Goal: Task Accomplishment & Management: Manage account settings

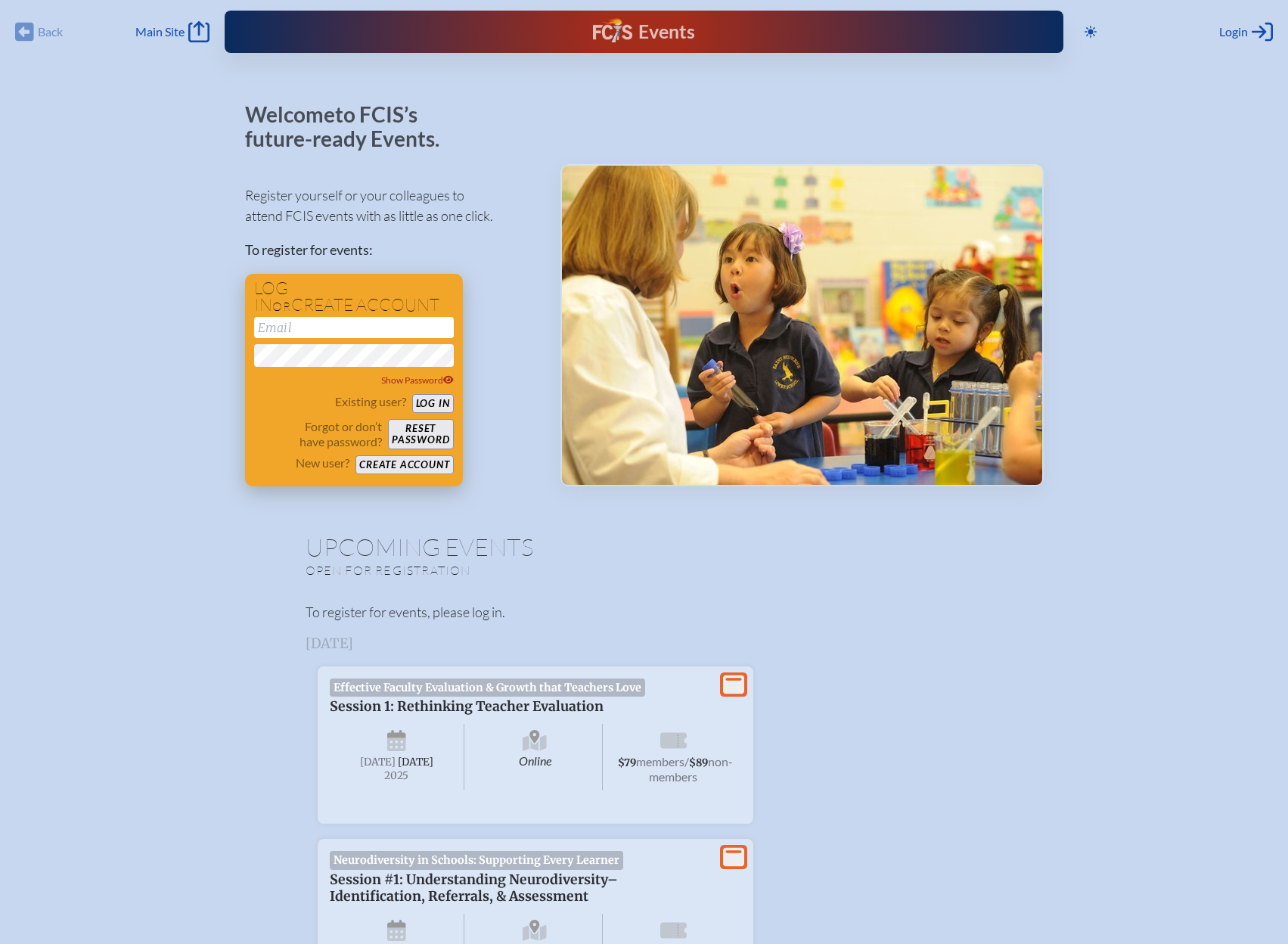
click at [302, 334] on input "email" at bounding box center [354, 328] width 199 height 21
type input "[EMAIL_ADDRESS][DOMAIN_NAME]"
click at [429, 407] on button "Log in" at bounding box center [433, 403] width 41 height 19
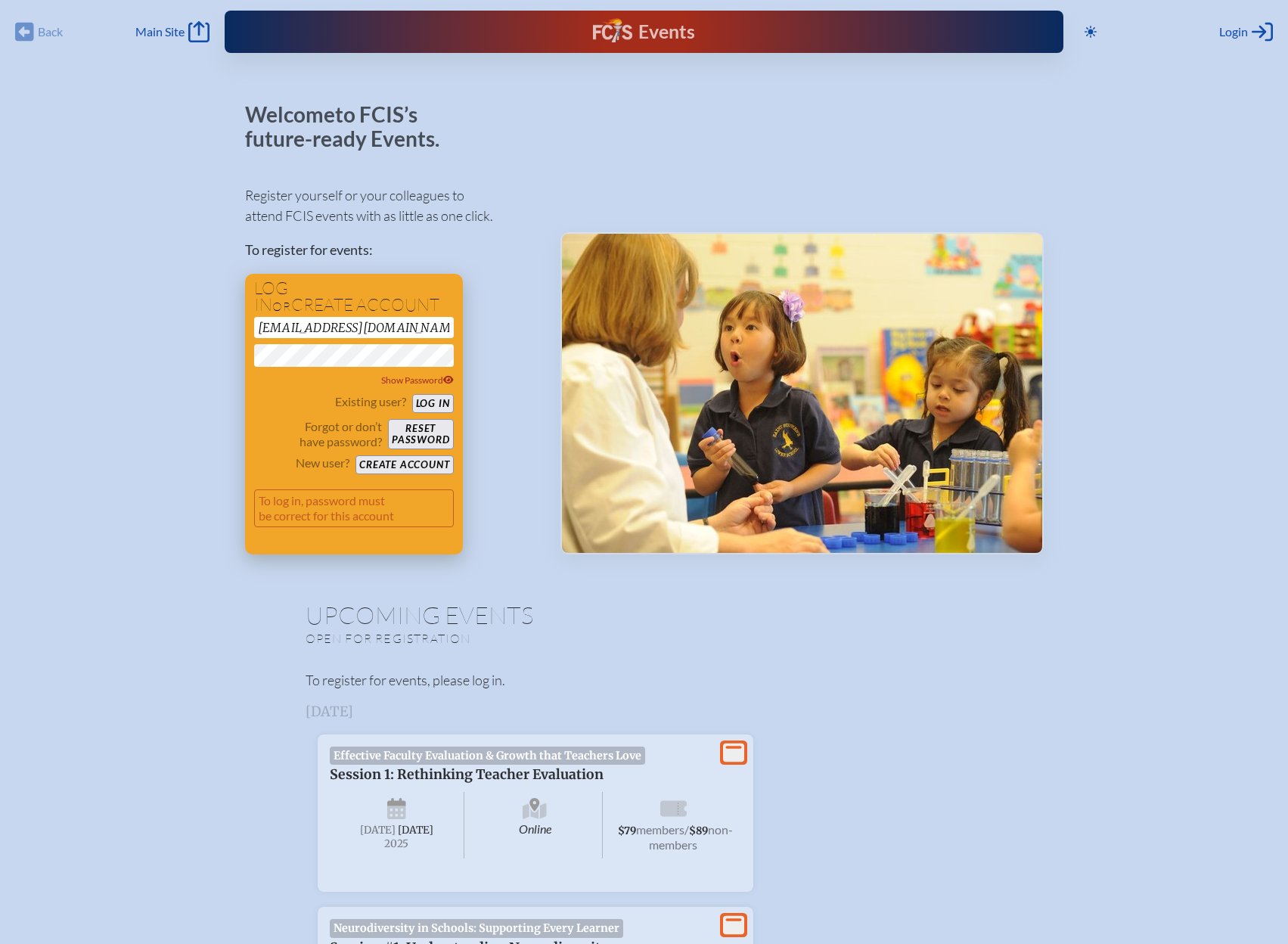
click at [402, 443] on button "Reset password" at bounding box center [420, 434] width 65 height 30
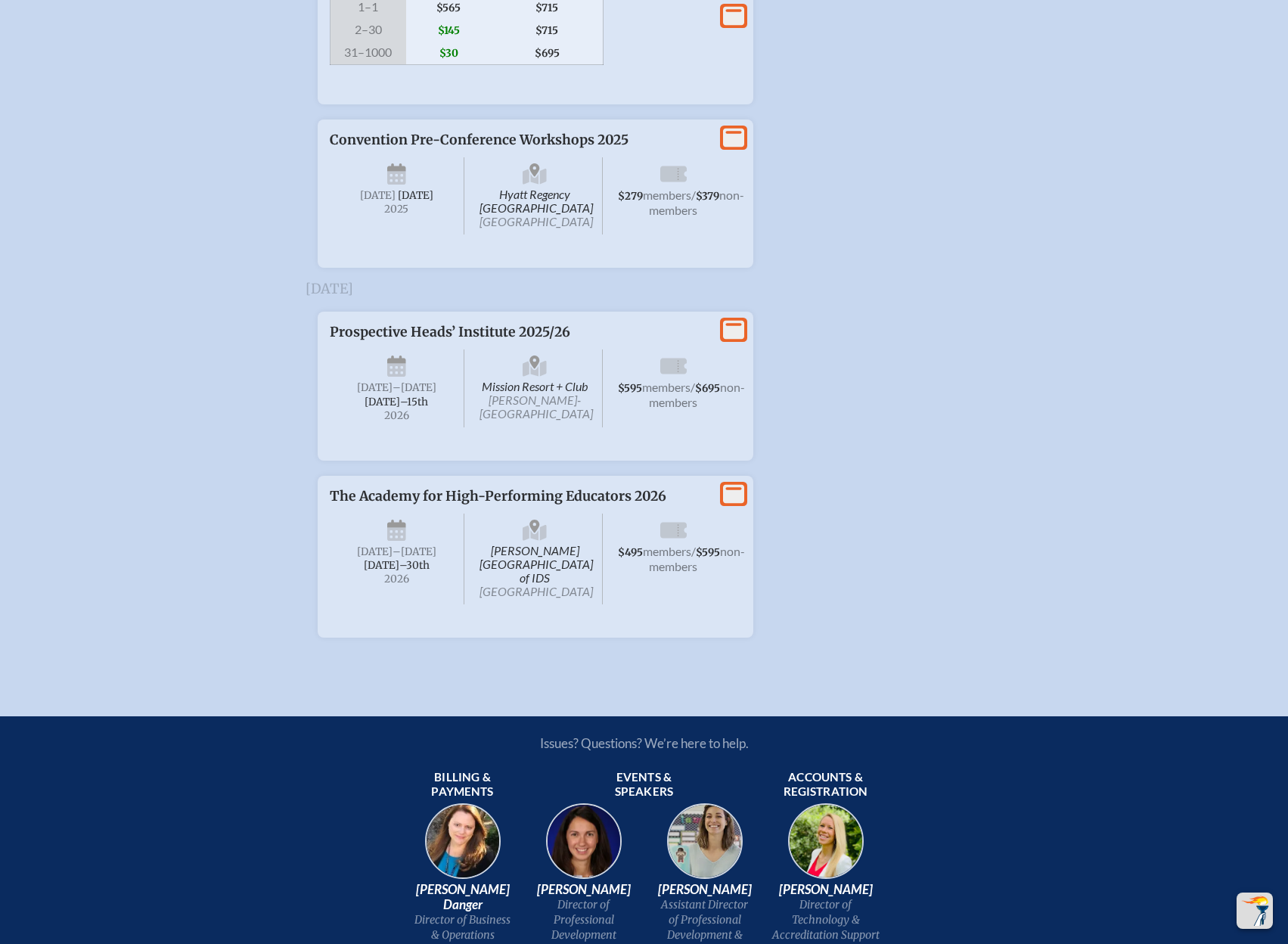
scroll to position [3100, 0]
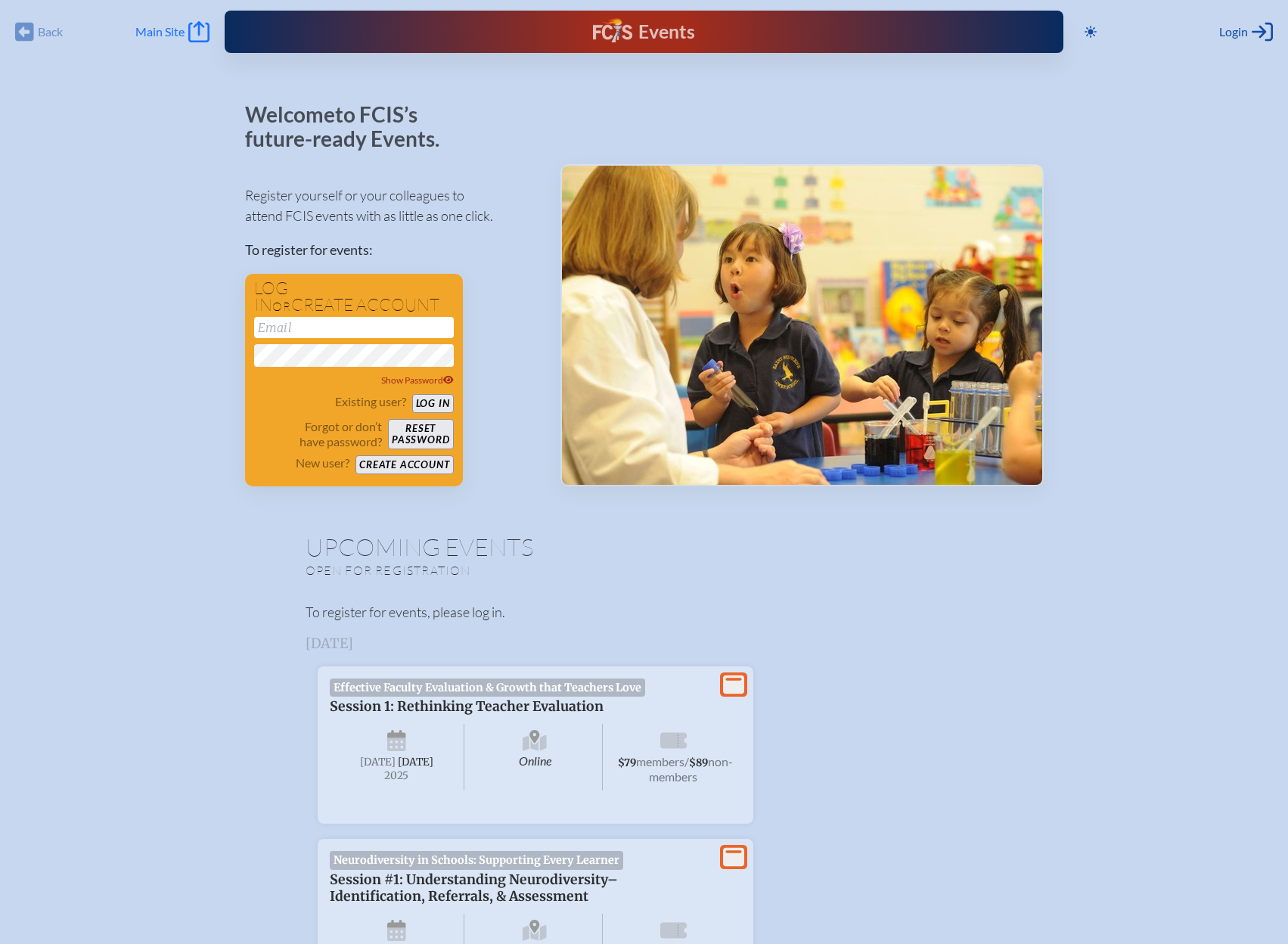
click at [195, 29] on icon "Main Site" at bounding box center [199, 32] width 21 height 21
